Goal: Task Accomplishment & Management: Manage account settings

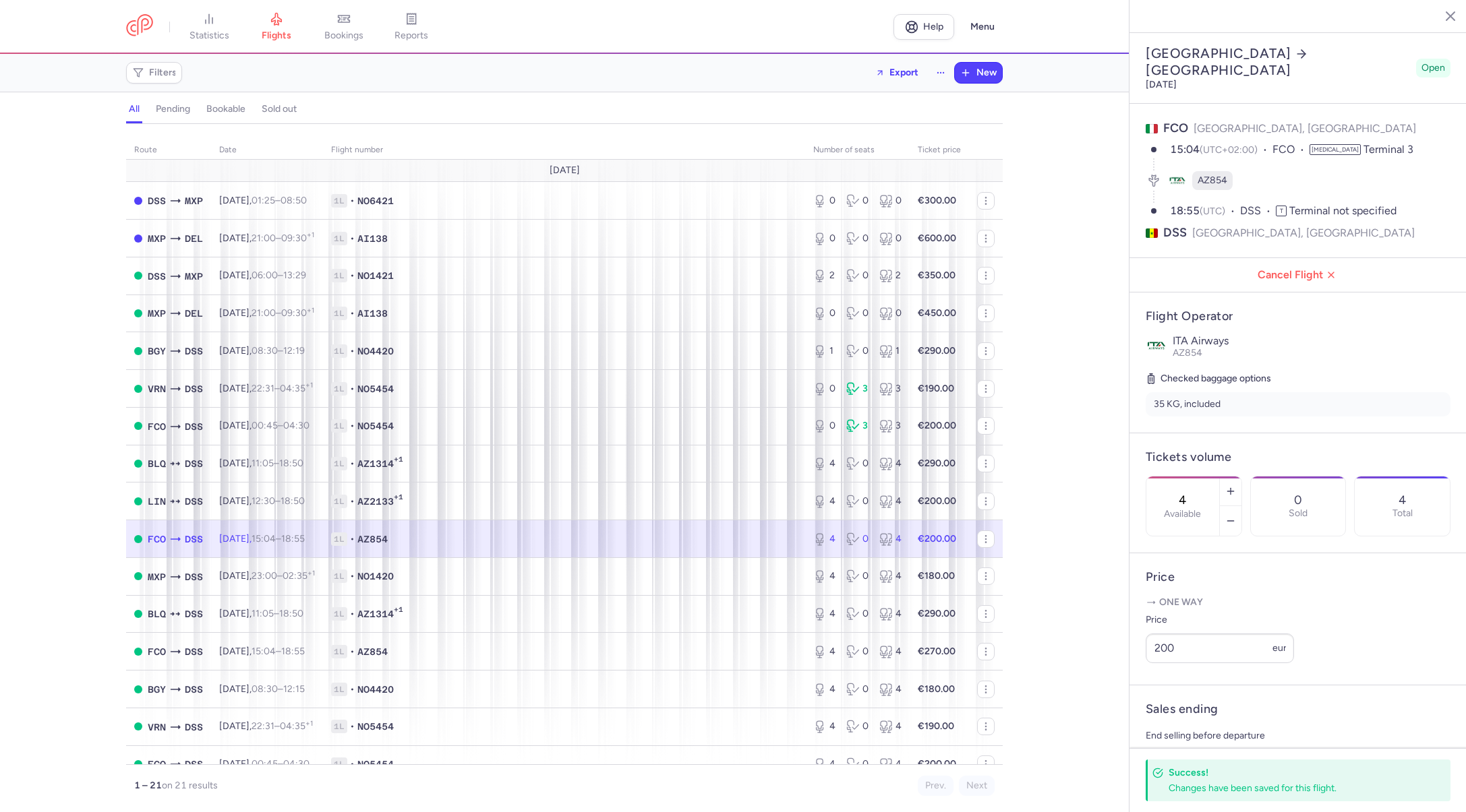
select select "days"
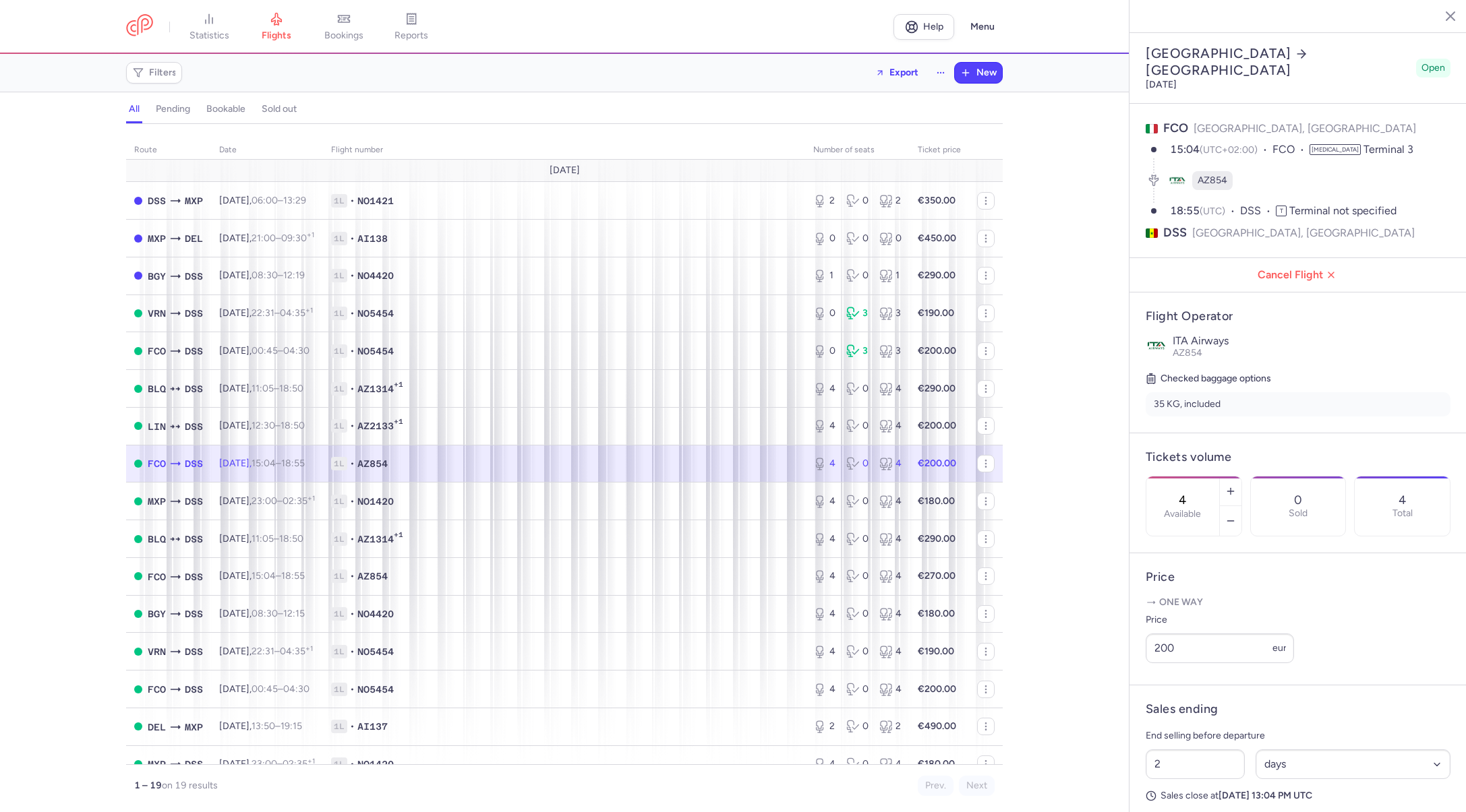
select select "days"
click at [989, 30] on button "Menu" at bounding box center [982, 26] width 40 height 26
click at [920, 94] on span "My profile" at bounding box center [900, 94] width 42 height 11
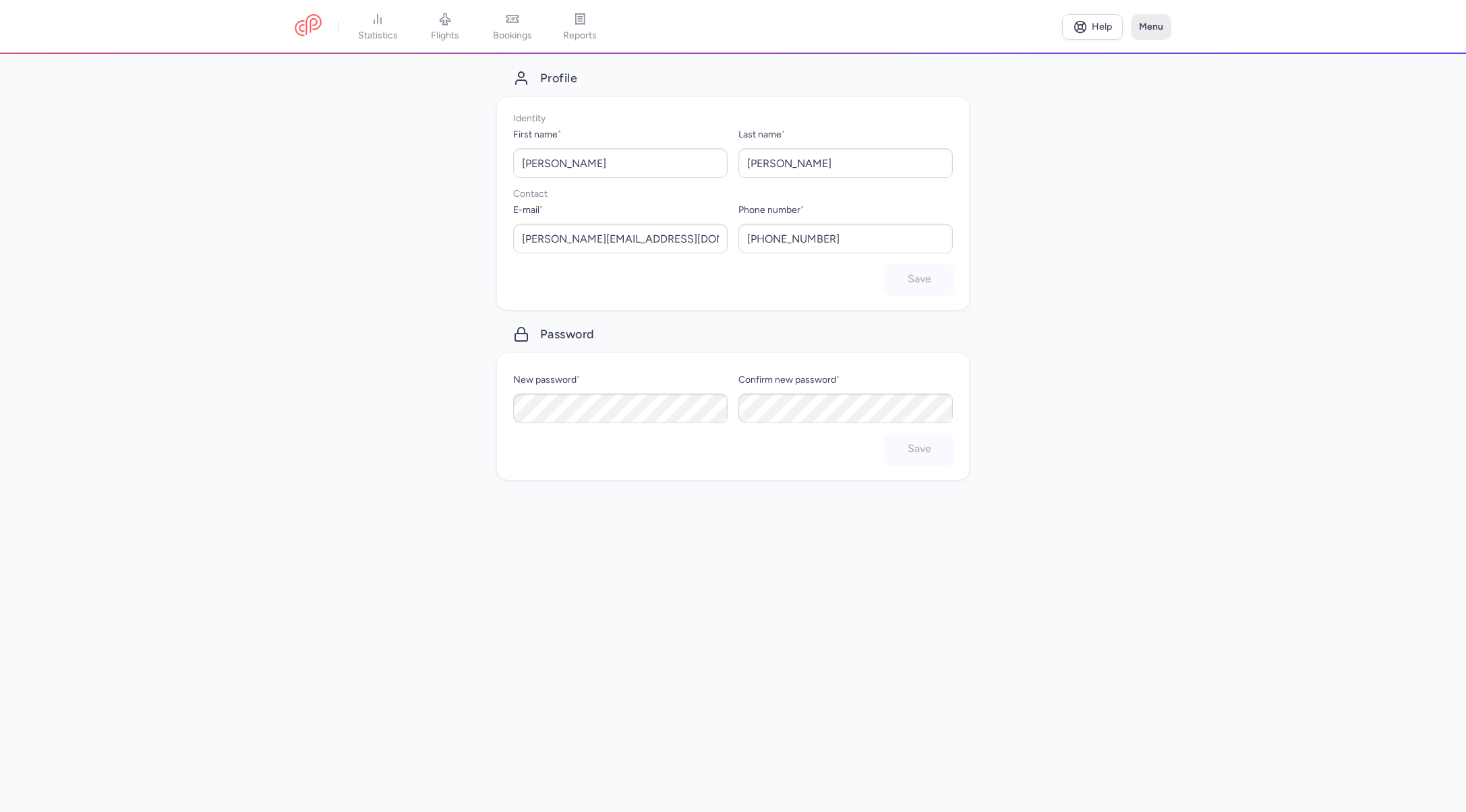
click at [1152, 27] on button "Menu" at bounding box center [1151, 26] width 40 height 26
click at [1102, 116] on span "My organization" at bounding box center [1081, 115] width 67 height 11
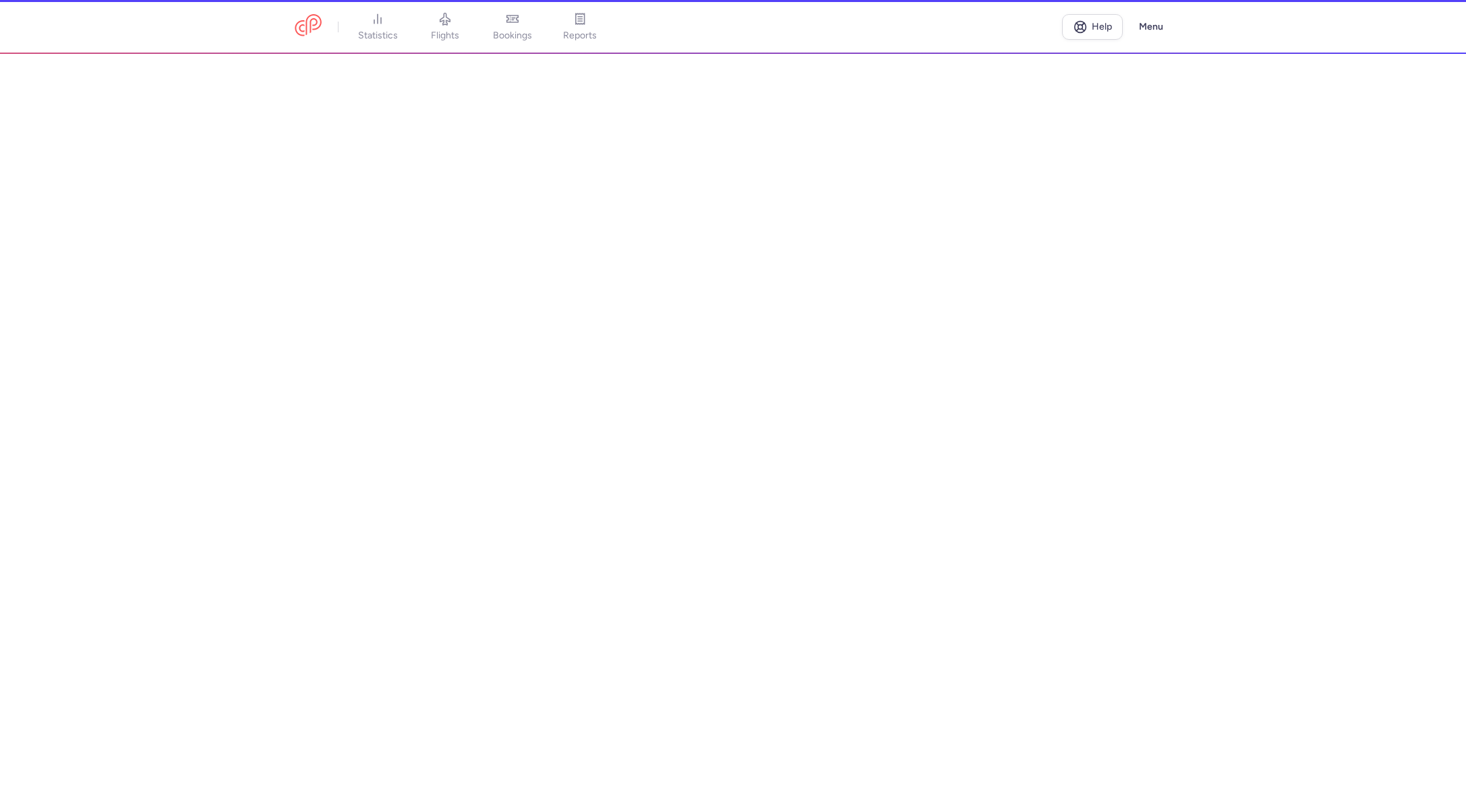
select select "it"
